Goal: Task Accomplishment & Management: Manage account settings

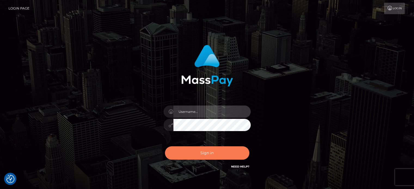
type input "[PERSON_NAME].Ace"
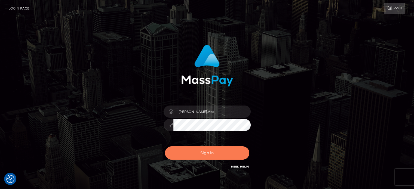
click at [212, 155] on button "Sign in" at bounding box center [207, 152] width 84 height 13
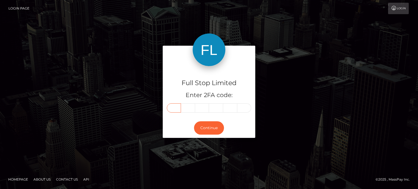
click at [175, 108] on input "text" at bounding box center [174, 107] width 14 height 9
type input "0"
type input "3"
type input "1"
type input "8"
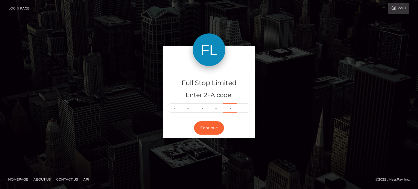
type input "9"
type input "6"
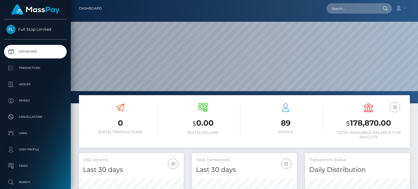
scroll to position [96, 105]
drag, startPoint x: 394, startPoint y: 125, endPoint x: 351, endPoint y: 123, distance: 43.6
click at [351, 123] on h3 "$ 178,870.00" at bounding box center [368, 123] width 75 height 11
copy h3 "178,870.00"
